Goal: Task Accomplishment & Management: Manage account settings

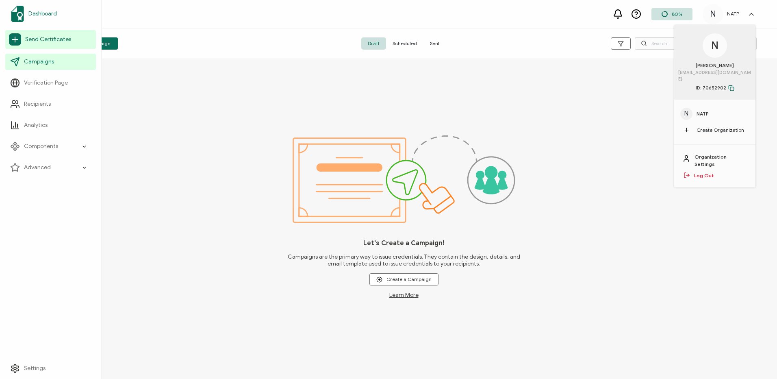
click at [30, 16] on span "Dashboard" at bounding box center [42, 14] width 28 height 8
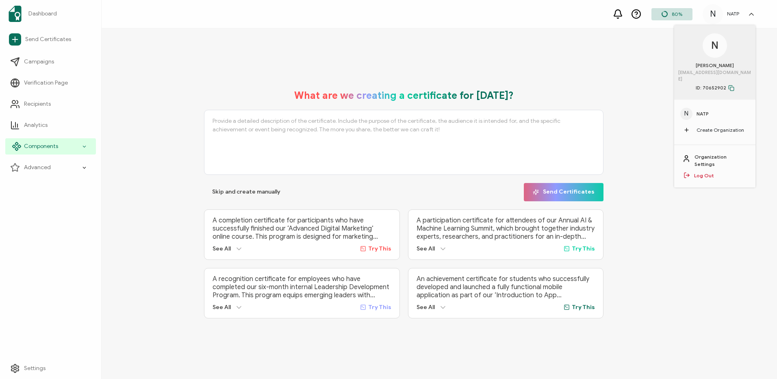
click at [40, 152] on div "Components" at bounding box center [50, 146] width 91 height 16
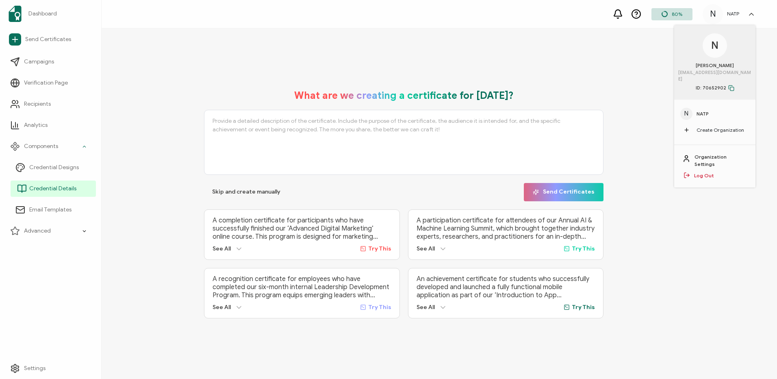
click at [49, 181] on link "Credential Details" at bounding box center [53, 188] width 85 height 16
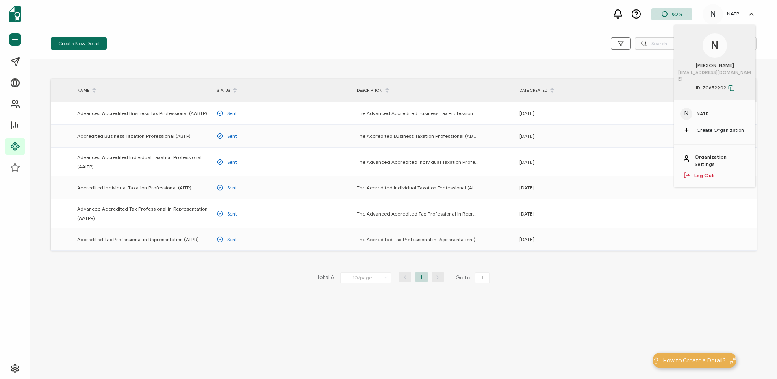
click at [643, 291] on div "NAME STATUS DESCRIPTION DATE CREATED Advanced Accredited Business Tax Professio…" at bounding box center [403, 194] width 747 height 270
click at [753, 9] on div "N NATP N [PERSON_NAME] [EMAIL_ADDRESS][DOMAIN_NAME] ID: 70652902 N NATP Create …" at bounding box center [731, 14] width 57 height 20
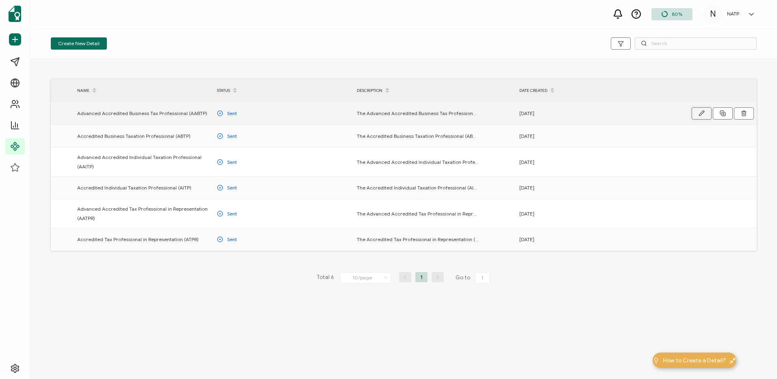
click at [697, 116] on button "button" at bounding box center [702, 113] width 20 height 12
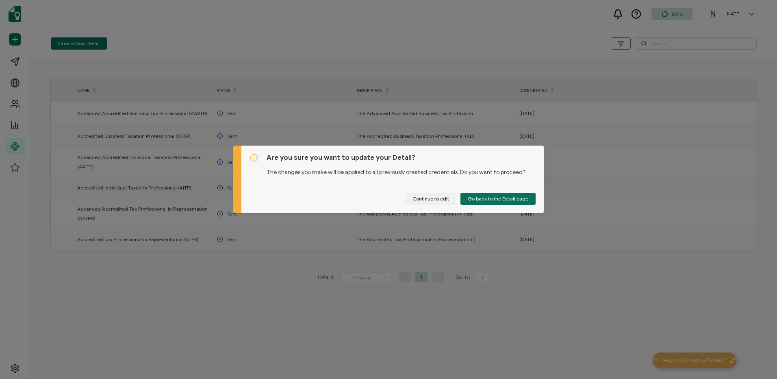
click at [532, 284] on div "Are you sure you want to update your Detail? The changes you make will be appli…" at bounding box center [388, 189] width 777 height 379
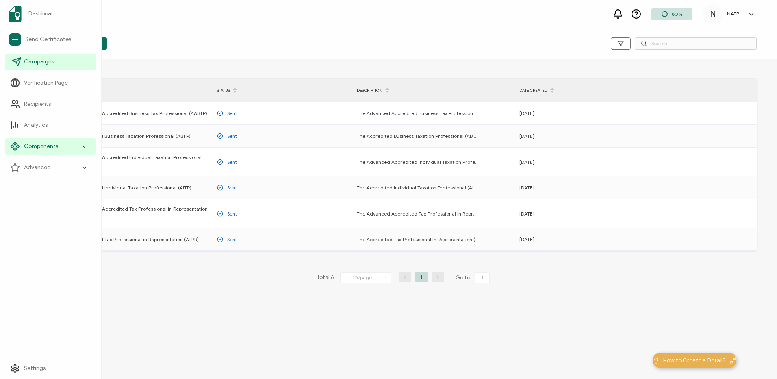
click at [19, 60] on icon at bounding box center [18, 60] width 4 height 4
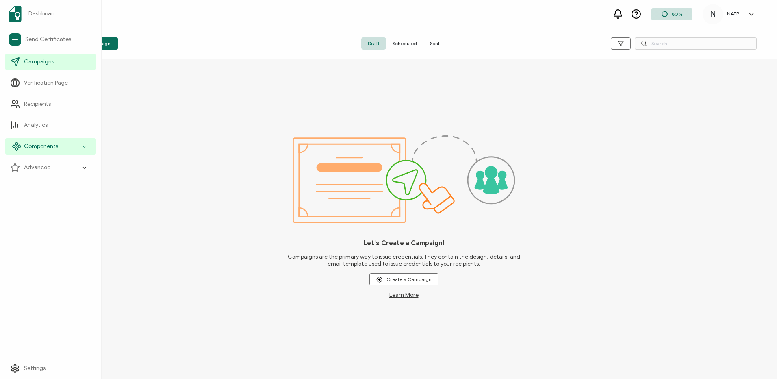
click at [38, 143] on span "Components" at bounding box center [41, 146] width 34 height 8
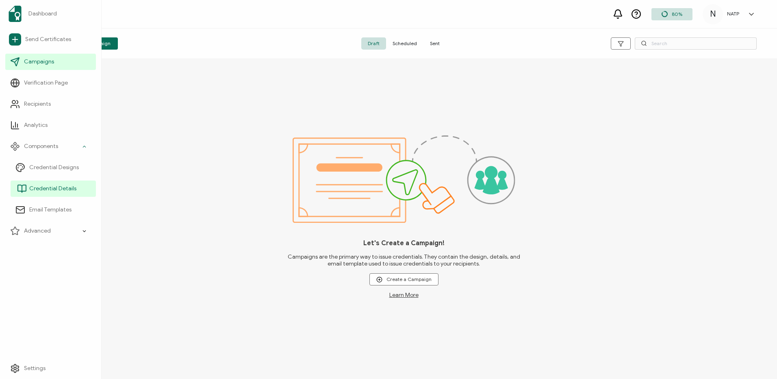
click at [50, 181] on link "Credential Details" at bounding box center [53, 188] width 85 height 16
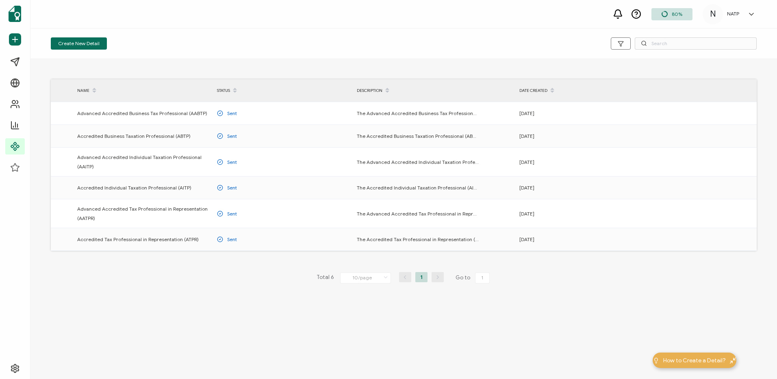
click at [687, 265] on div "NAME STATUS DESCRIPTION DATE CREATED Advanced Accredited Business Tax Professio…" at bounding box center [403, 194] width 747 height 270
click at [693, 241] on button "button" at bounding box center [702, 239] width 20 height 12
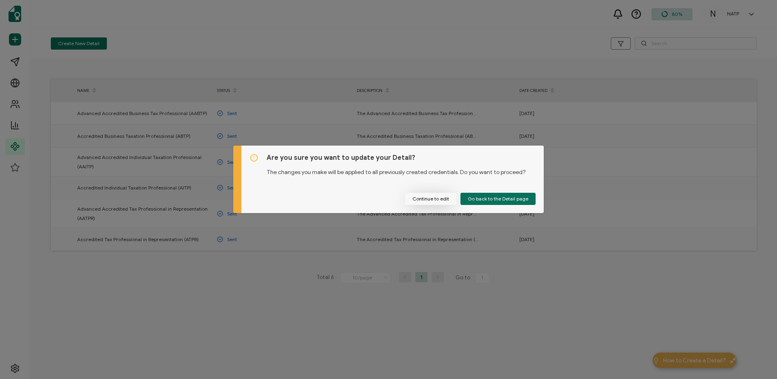
click at [428, 202] on button "Continue to edit" at bounding box center [430, 199] width 51 height 12
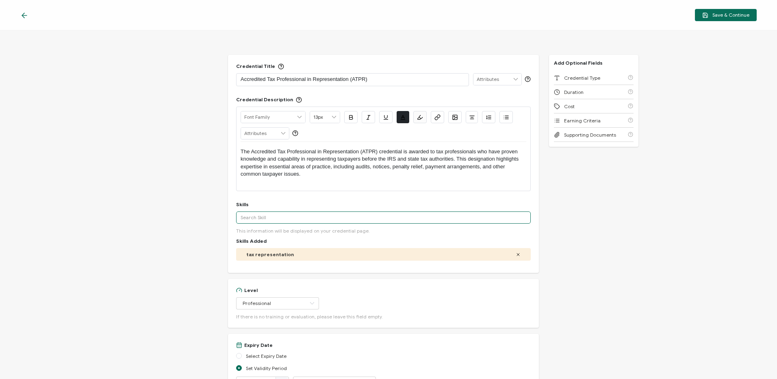
click at [500, 221] on input "text" at bounding box center [383, 217] width 295 height 12
type input "Commu"
drag, startPoint x: 271, startPoint y: 219, endPoint x: 207, endPoint y: 219, distance: 64.2
click at [207, 219] on div "Credential Title Accredited Tax Professional in Representation (ATPR) ISSUER Is…" at bounding box center [388, 204] width 777 height 348
click at [293, 220] on input "text" at bounding box center [383, 217] width 295 height 12
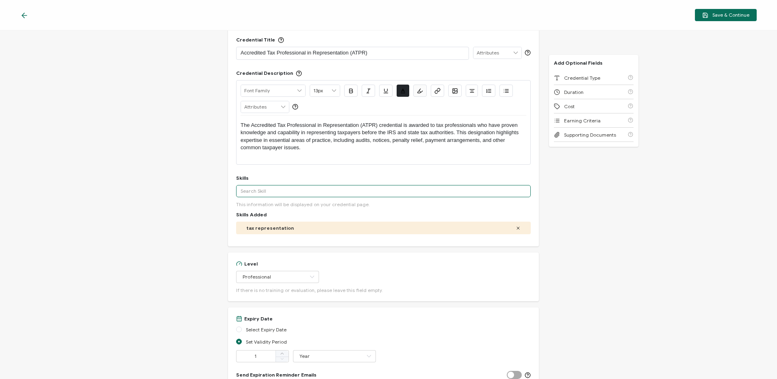
scroll to position [41, 0]
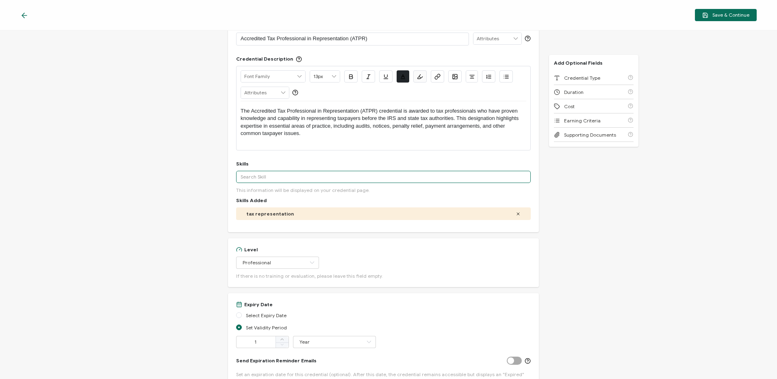
click at [324, 180] on input "text" at bounding box center [383, 177] width 295 height 12
click at [327, 176] on input "text" at bounding box center [383, 177] width 295 height 12
click at [417, 179] on input "Offers in Comproskdlfjdlsfdlsjdl kjslkdfj lfdlsjflsjflskjflskflkjsd lf jlsf lfj…" at bounding box center [383, 177] width 295 height 12
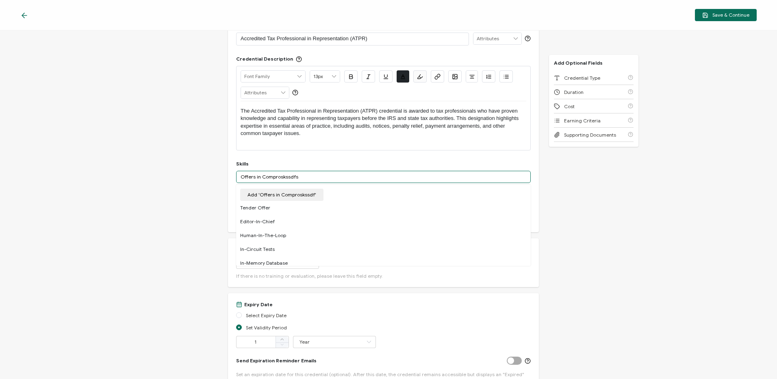
type input "Offers in Comproskssdfsf"
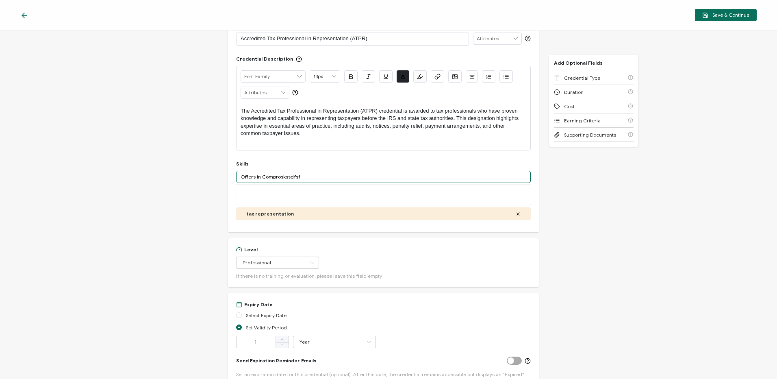
drag, startPoint x: 309, startPoint y: 179, endPoint x: 228, endPoint y: 179, distance: 81.3
click at [228, 179] on div "Credential Title Accredited Tax Professional in Representation (ATPR) ISSUER Is…" at bounding box center [383, 123] width 311 height 218
click at [273, 178] on input "text" at bounding box center [383, 177] width 295 height 12
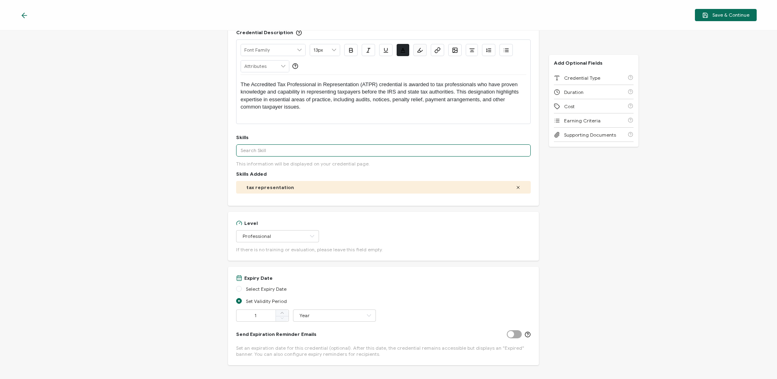
scroll to position [81, 0]
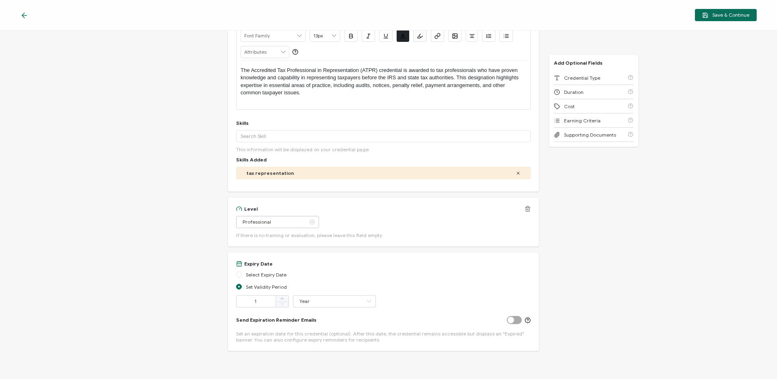
click at [307, 224] on icon at bounding box center [312, 222] width 10 height 12
click at [307, 223] on icon at bounding box center [312, 222] width 10 height 12
click at [307, 224] on icon at bounding box center [312, 222] width 10 height 12
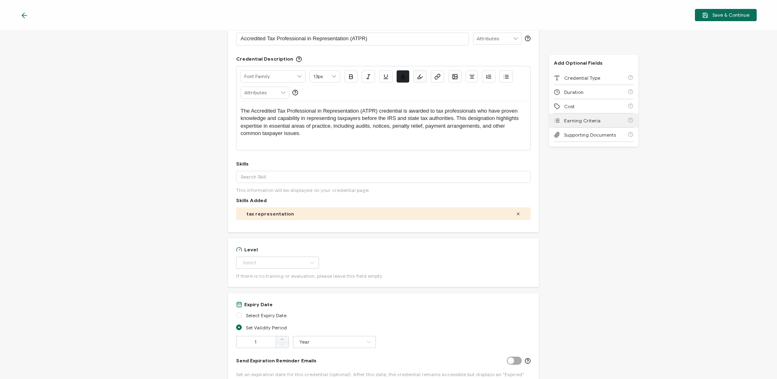
click at [597, 119] on div "Earning Criteria" at bounding box center [594, 120] width 80 height 14
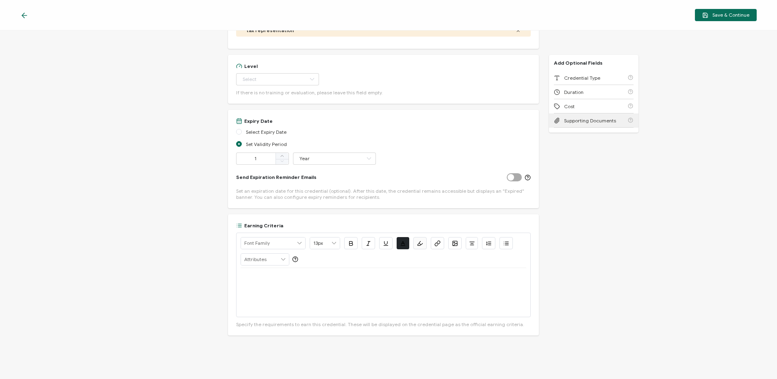
scroll to position [229, 0]
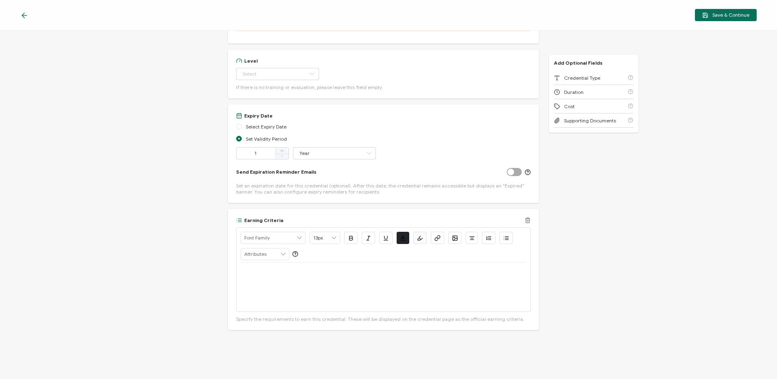
click at [351, 287] on div at bounding box center [384, 287] width 286 height 49
click at [485, 285] on div at bounding box center [384, 287] width 286 height 49
click at [477, 277] on div at bounding box center [384, 287] width 286 height 49
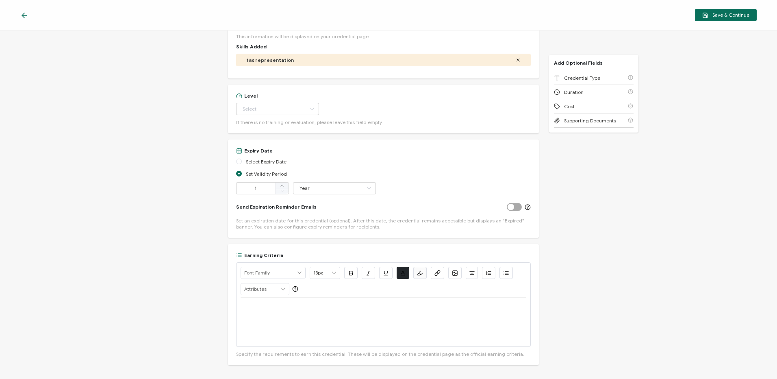
scroll to position [278, 0]
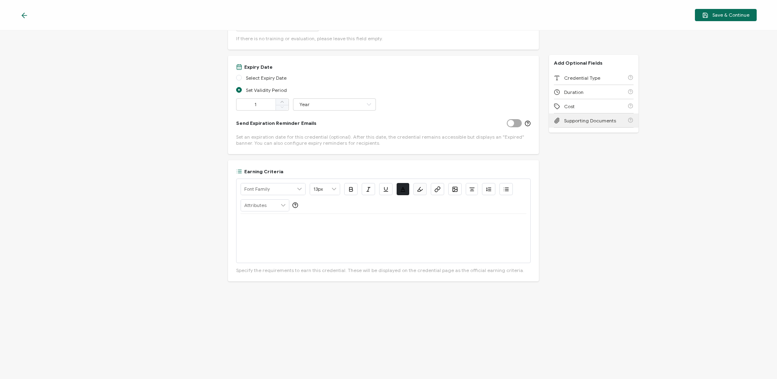
click at [574, 124] on div "Supporting Documents" at bounding box center [594, 120] width 80 height 14
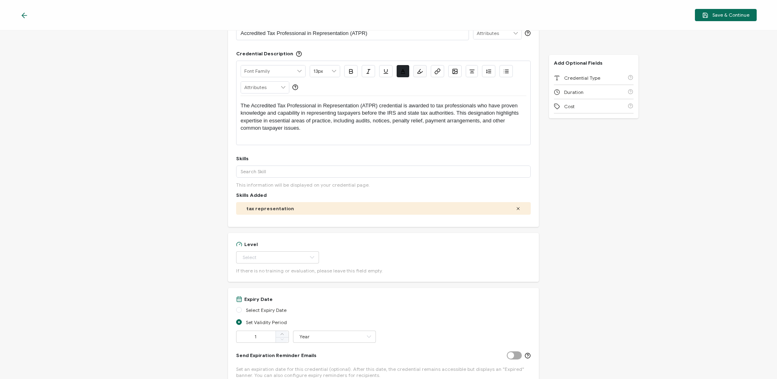
scroll to position [0, 0]
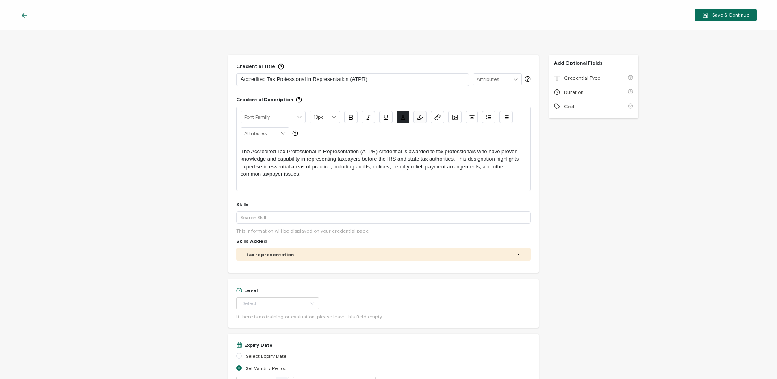
click at [23, 17] on icon at bounding box center [23, 15] width 2 height 5
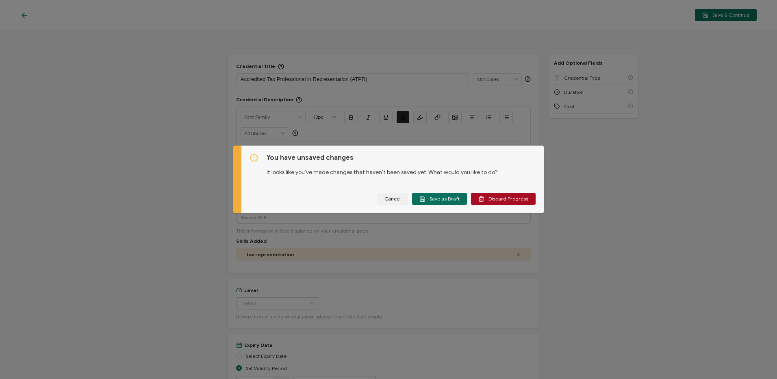
click at [483, 201] on icon "dialog" at bounding box center [481, 199] width 6 height 6
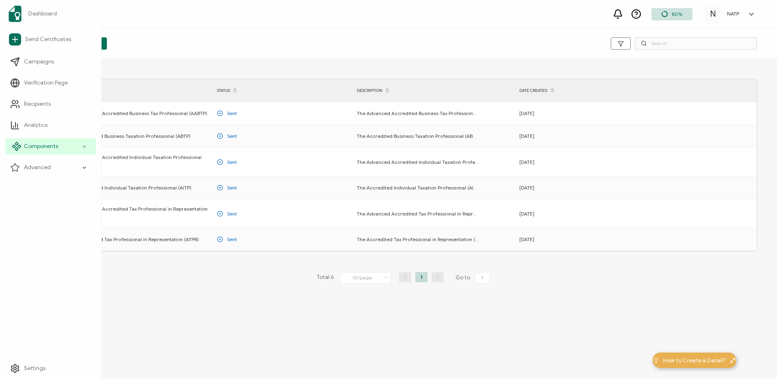
click at [35, 148] on span "Components" at bounding box center [41, 146] width 34 height 8
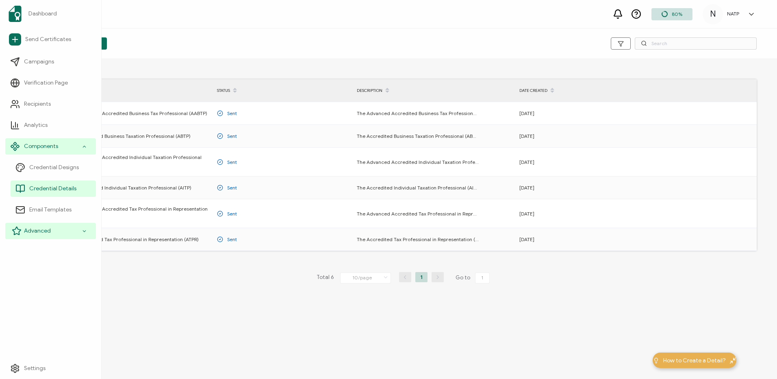
click at [51, 227] on div "Advanced" at bounding box center [50, 231] width 91 height 16
